Goal: Use online tool/utility: Utilize a website feature to perform a specific function

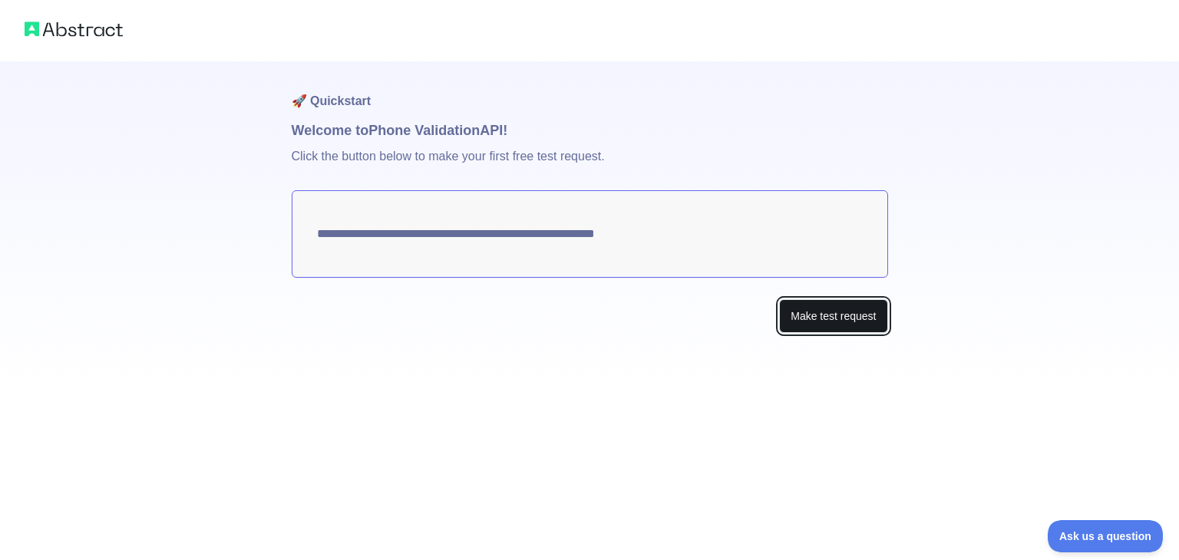
click at [839, 312] on button "Make test request" at bounding box center [833, 316] width 108 height 35
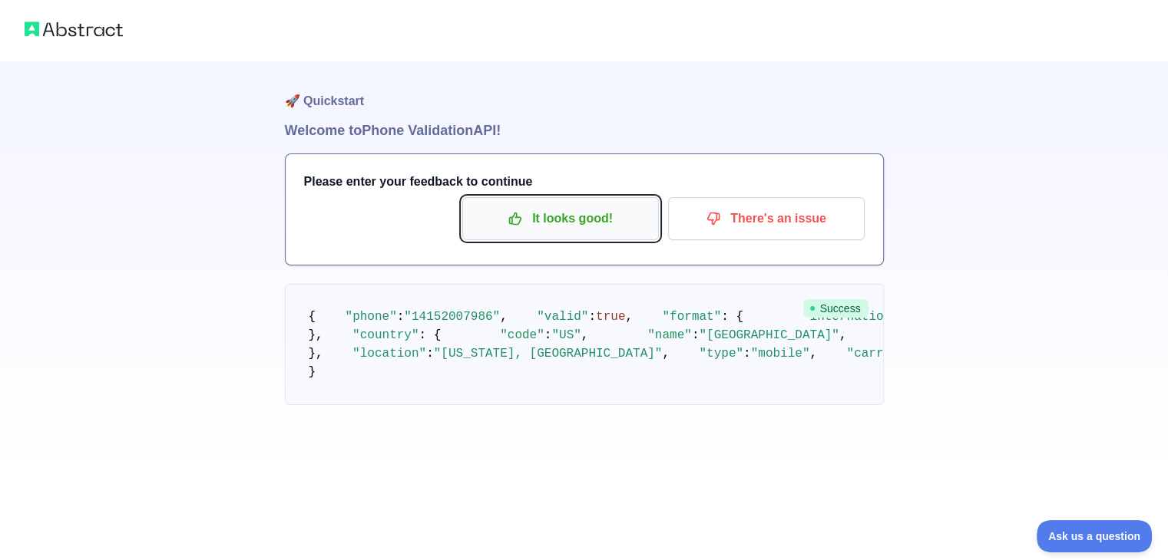
click at [565, 220] on p "It looks good!" at bounding box center [560, 219] width 173 height 26
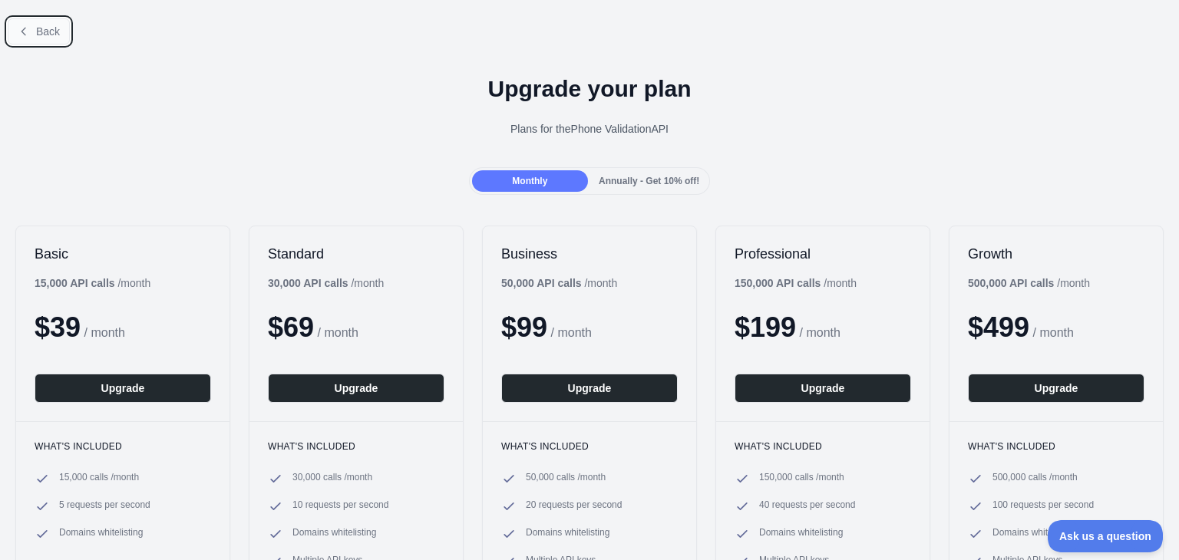
click at [52, 35] on span "Back" at bounding box center [48, 31] width 24 height 12
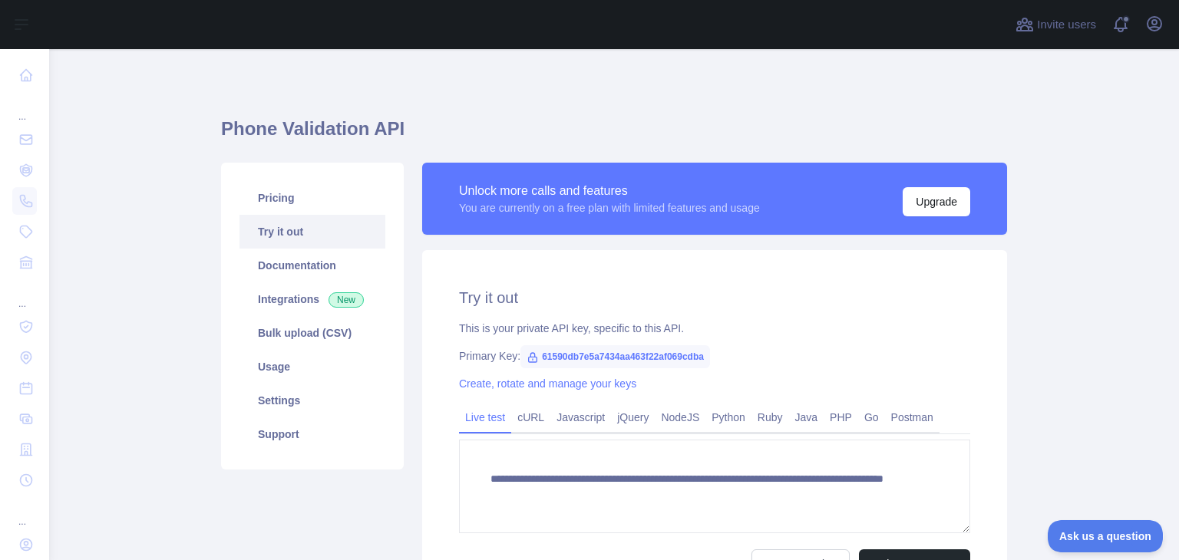
scroll to position [168, 0]
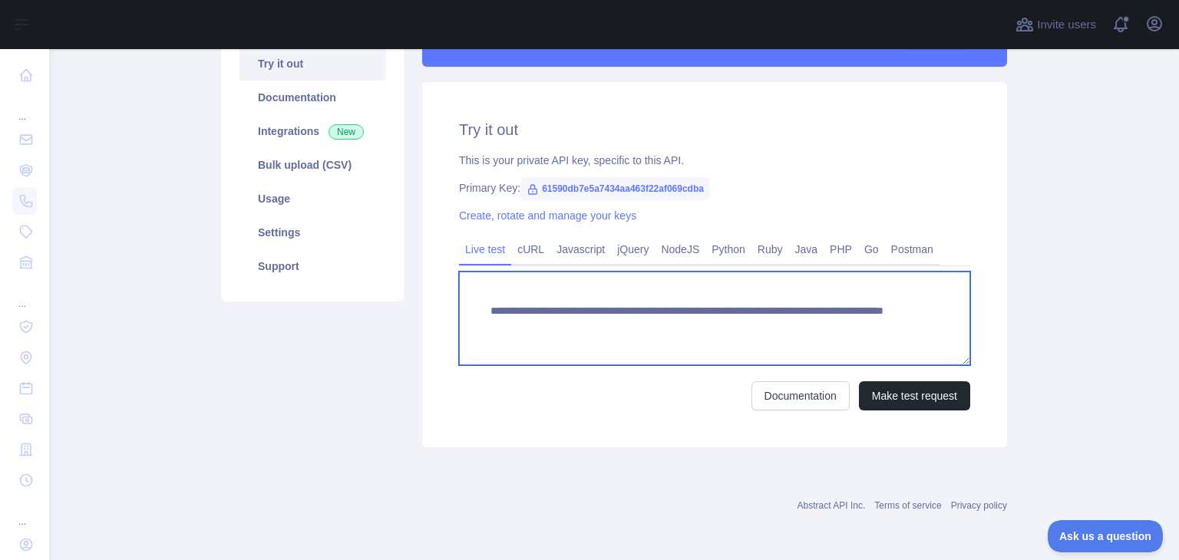
click at [594, 333] on textarea "**********" at bounding box center [714, 319] width 511 height 94
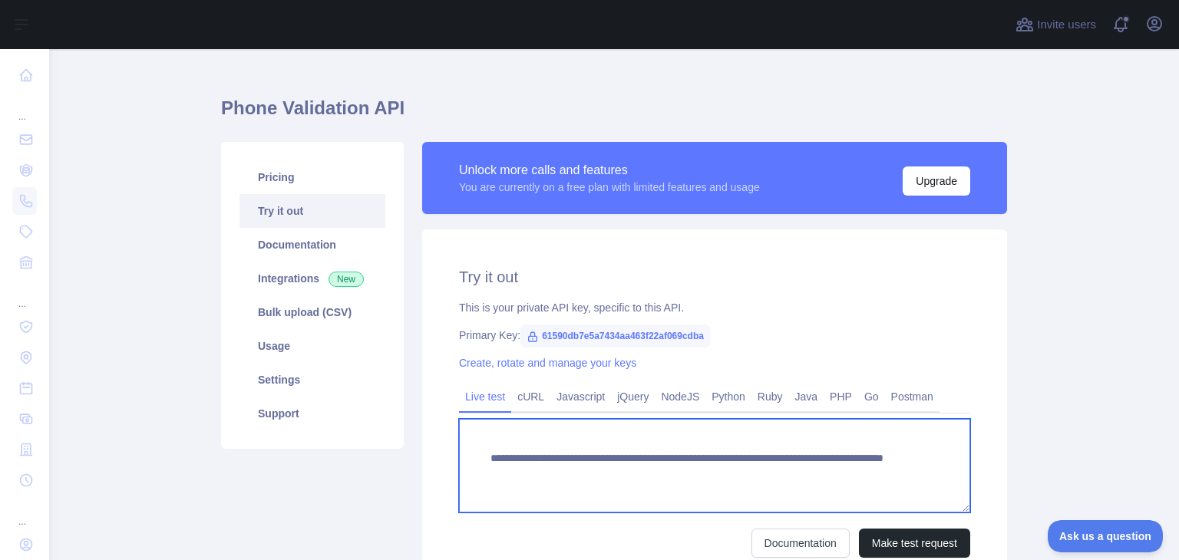
scroll to position [0, 0]
